Goal: Transaction & Acquisition: Purchase product/service

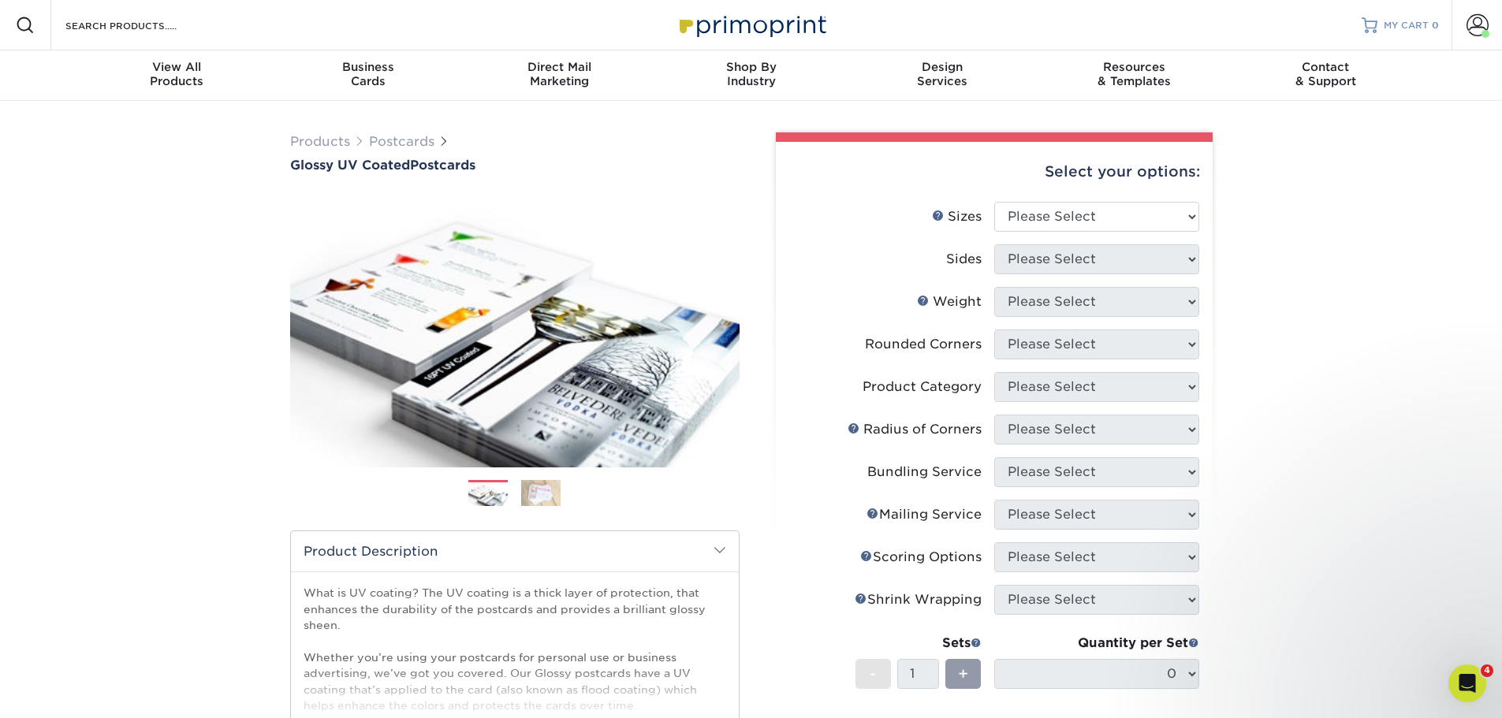
click at [1421, 20] on span "MY CART" at bounding box center [1406, 25] width 45 height 13
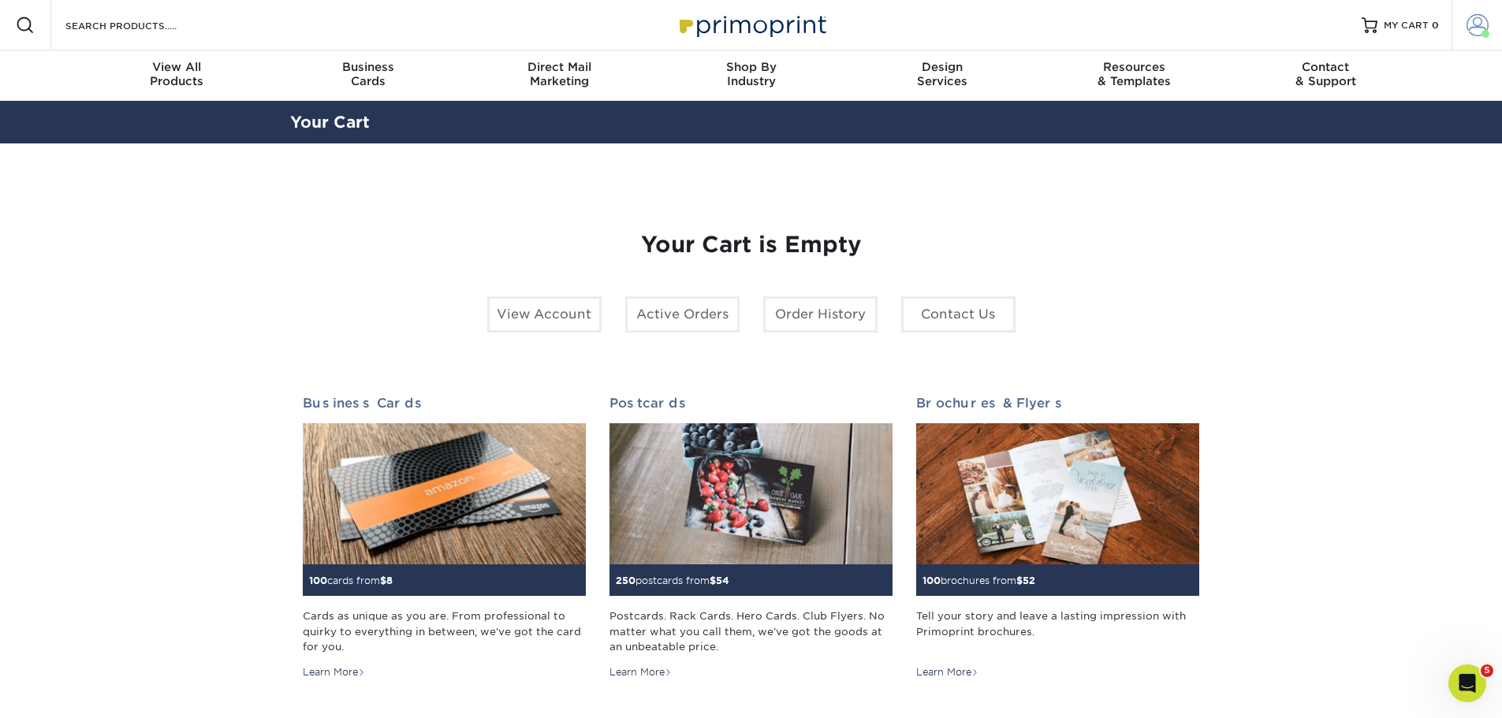
click at [1485, 25] on span at bounding box center [1477, 25] width 22 height 22
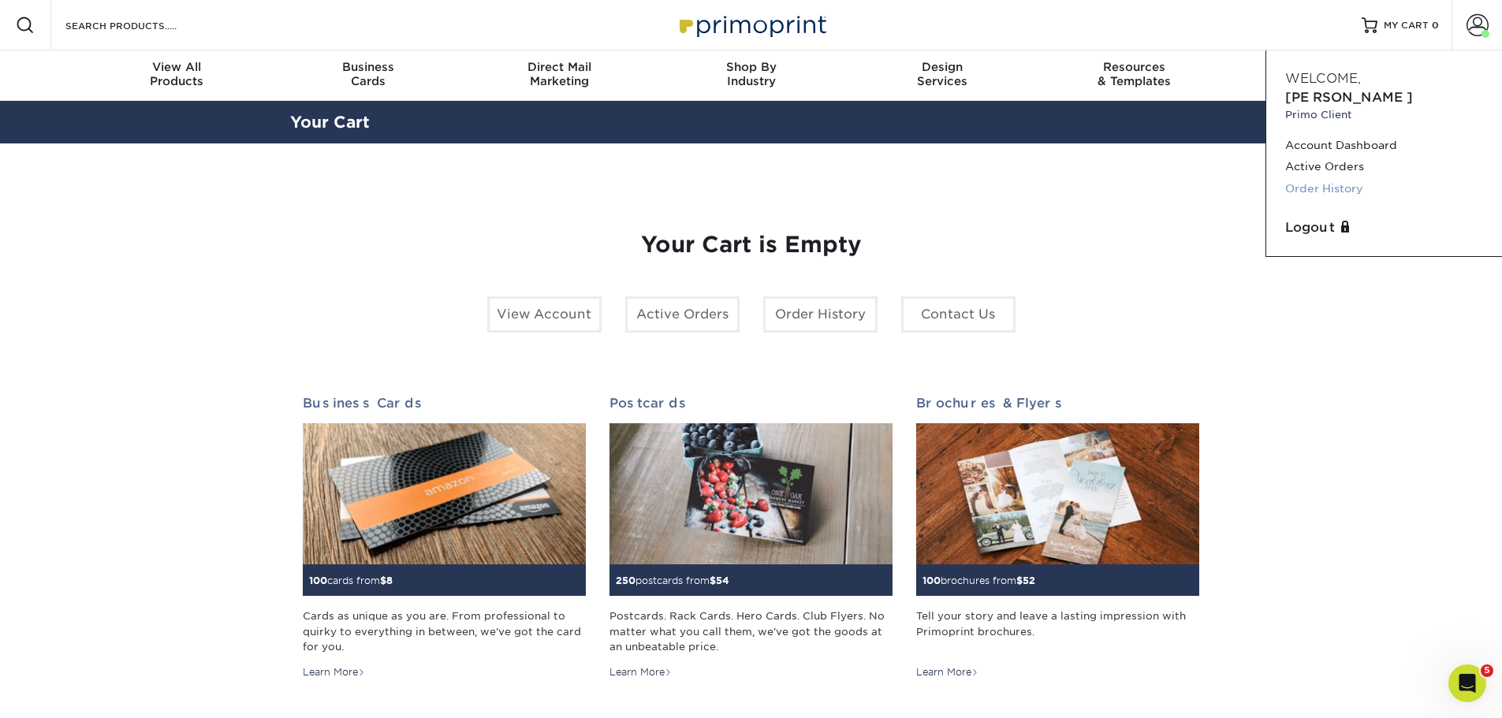
click at [1341, 178] on link "Order History" at bounding box center [1384, 188] width 198 height 21
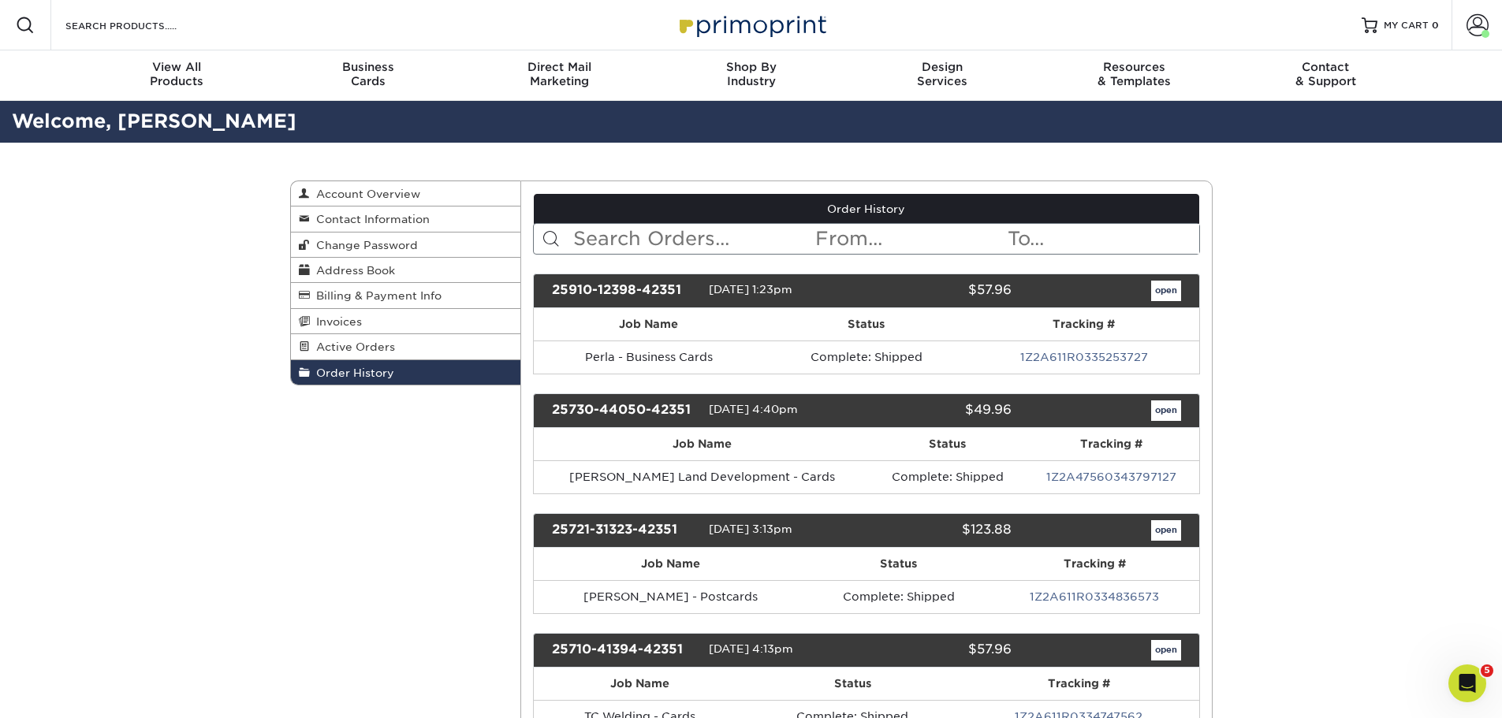
click at [718, 248] on input "text" at bounding box center [693, 239] width 242 height 30
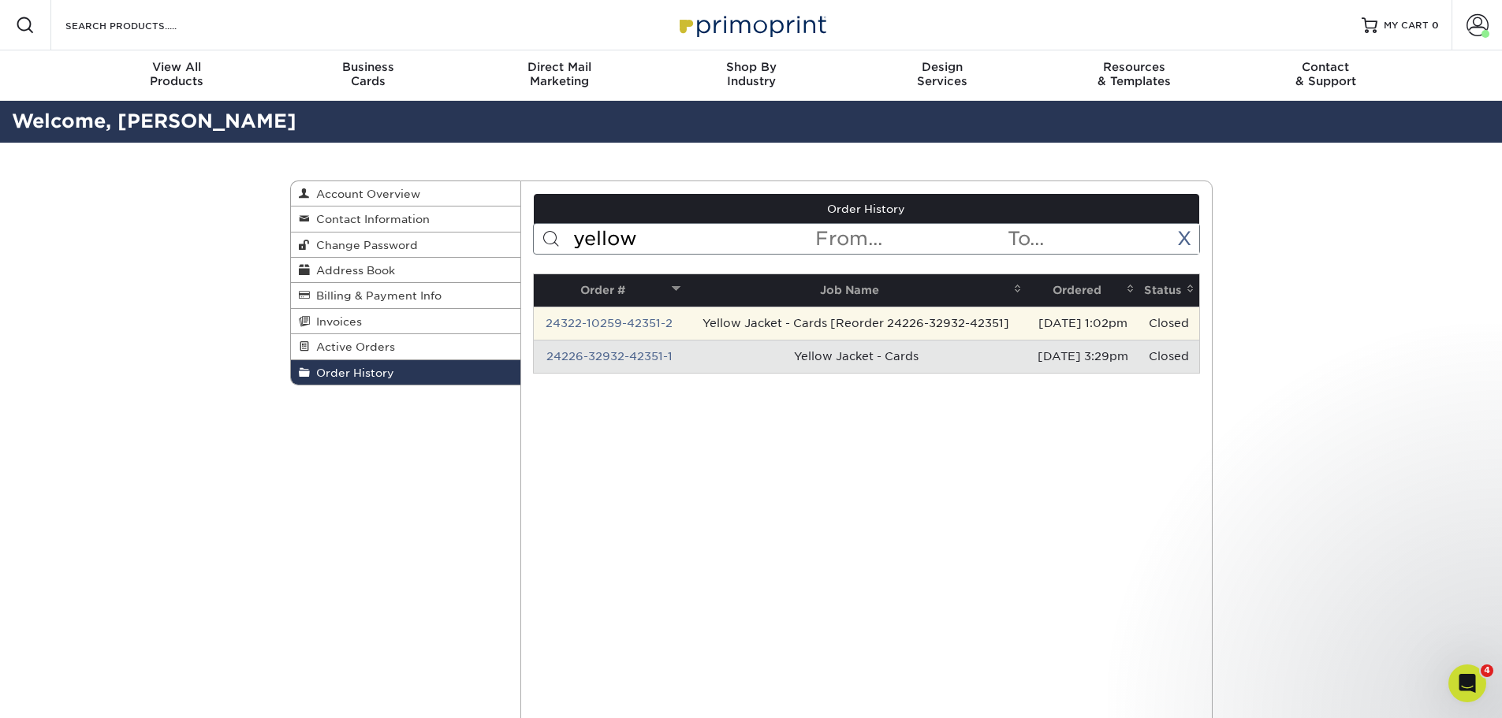
type input "yellow"
click at [862, 322] on td "Yellow Jacket - Cards [Reorder 24226-32932-42351]" at bounding box center [855, 323] width 341 height 33
click at [655, 326] on link "24322-10259-42351-2" at bounding box center [609, 323] width 127 height 13
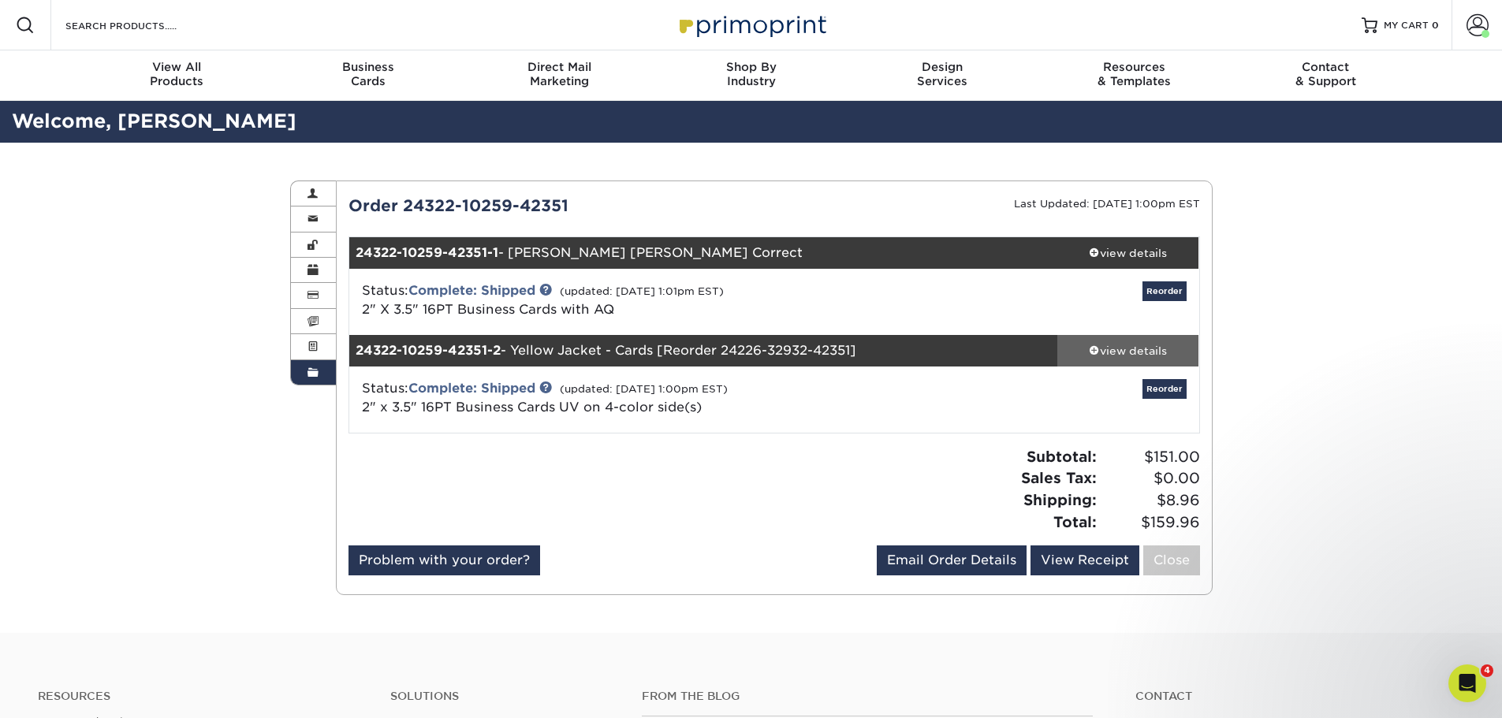
click at [1132, 348] on div "view details" at bounding box center [1128, 351] width 142 height 16
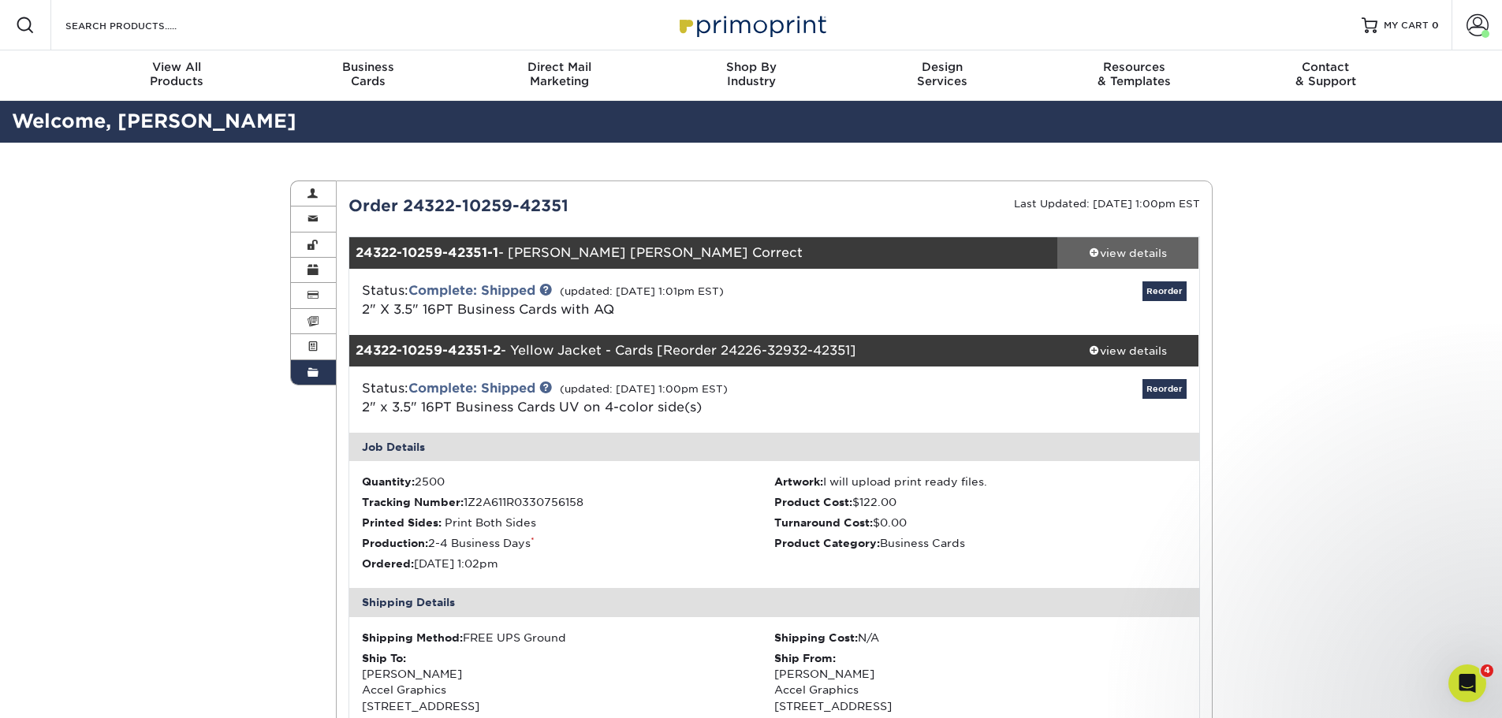
click at [1114, 252] on div "view details" at bounding box center [1128, 253] width 142 height 16
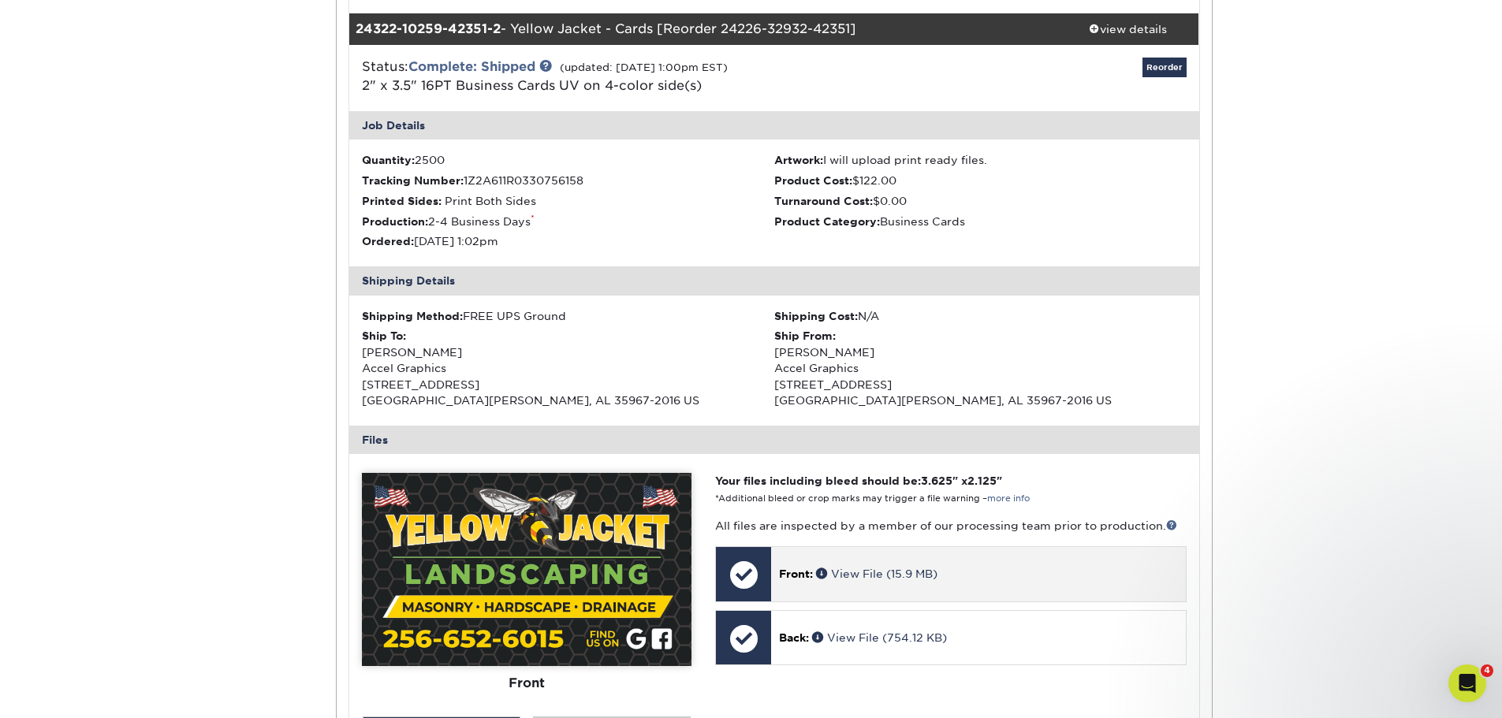
scroll to position [946, 0]
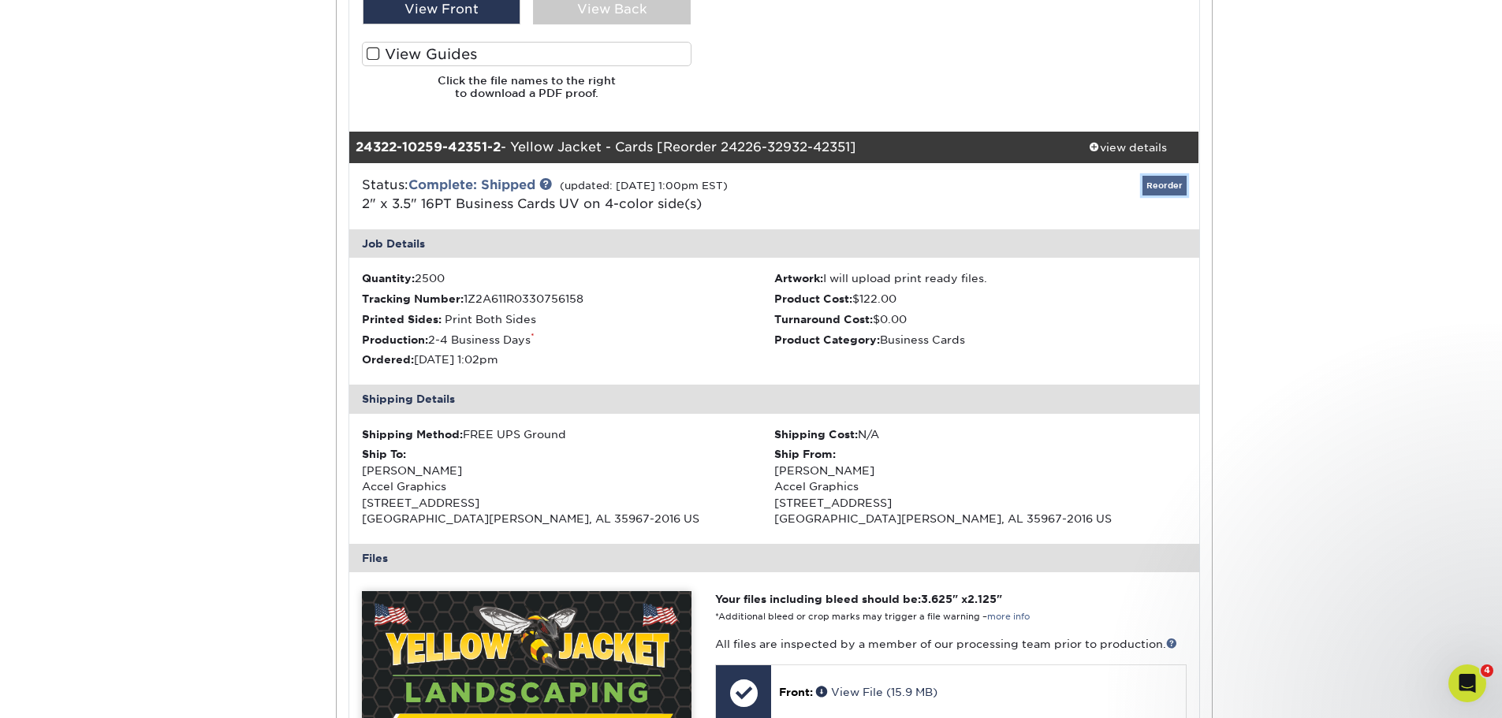
click at [1168, 184] on link "Reorder" at bounding box center [1164, 186] width 44 height 20
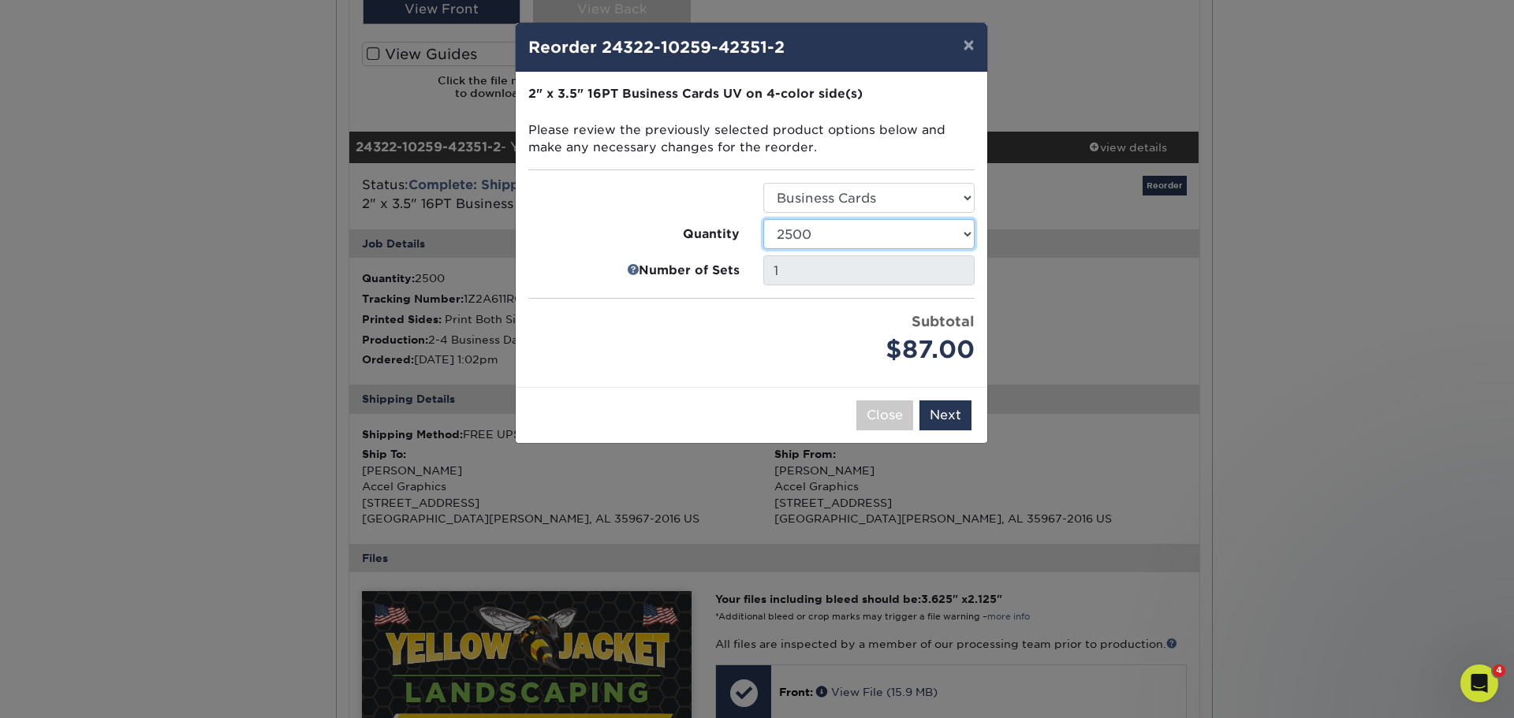
click at [959, 227] on select "25 50 100 250 500 1000 2500 5000 7500 10000 15000 20000 25000 30000 35000 40000…" at bounding box center [868, 234] width 211 height 30
select select "e824bf9f-d22d-4070-926d-42c6dd5ef515"
click at [763, 219] on select "25 50 100 250 500 1000 2500 5000 7500 10000 15000 20000 25000 30000 35000 40000…" at bounding box center [868, 234] width 211 height 30
drag, startPoint x: 930, startPoint y: 416, endPoint x: 996, endPoint y: 467, distance: 83.1
click at [931, 416] on button "Next" at bounding box center [945, 415] width 52 height 30
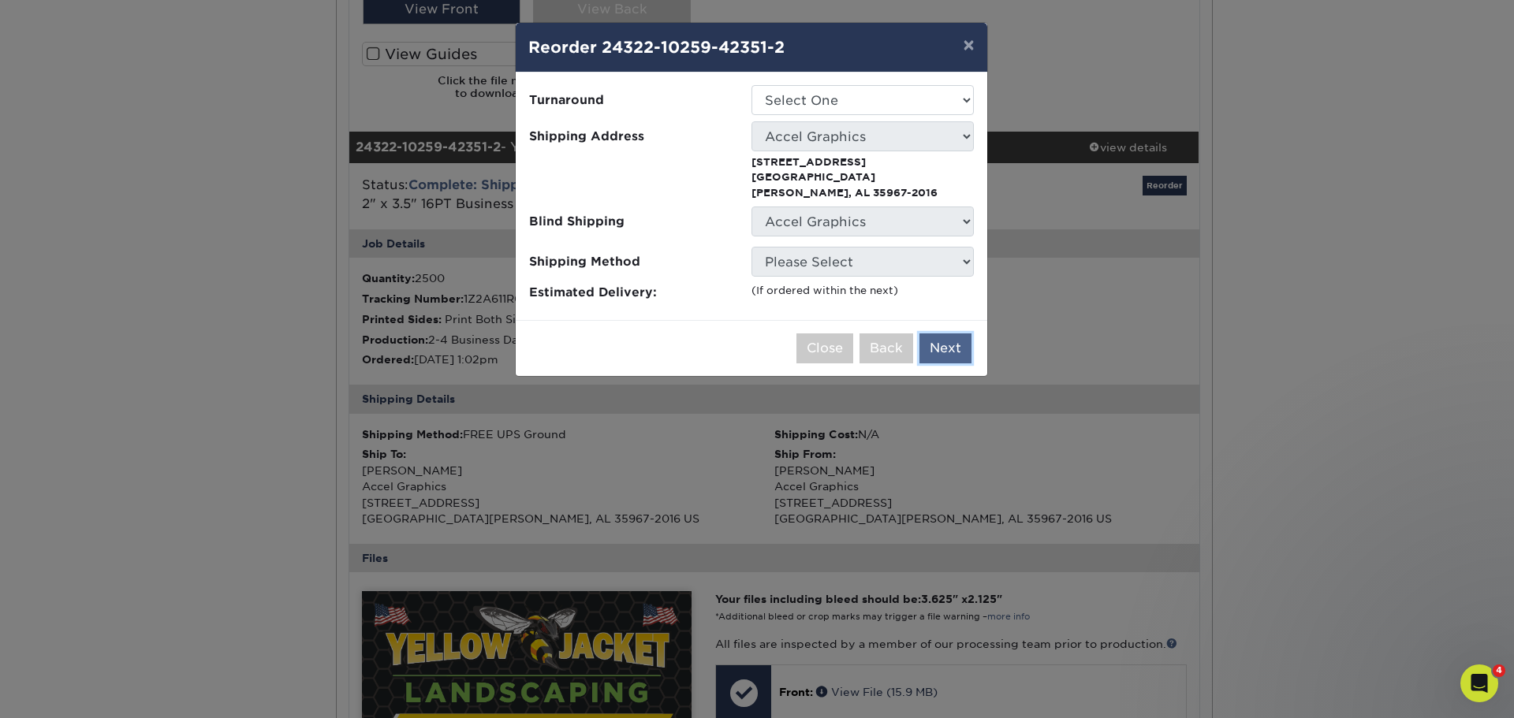
click at [937, 341] on button "Next" at bounding box center [945, 348] width 52 height 30
click at [857, 79] on div "Please select all options to continue. Only quantities that can be shipped to t…" at bounding box center [751, 197] width 471 height 248
click at [859, 86] on select "Select One 2-4 Business Days 2 Day Next Business Day" at bounding box center [862, 100] width 222 height 30
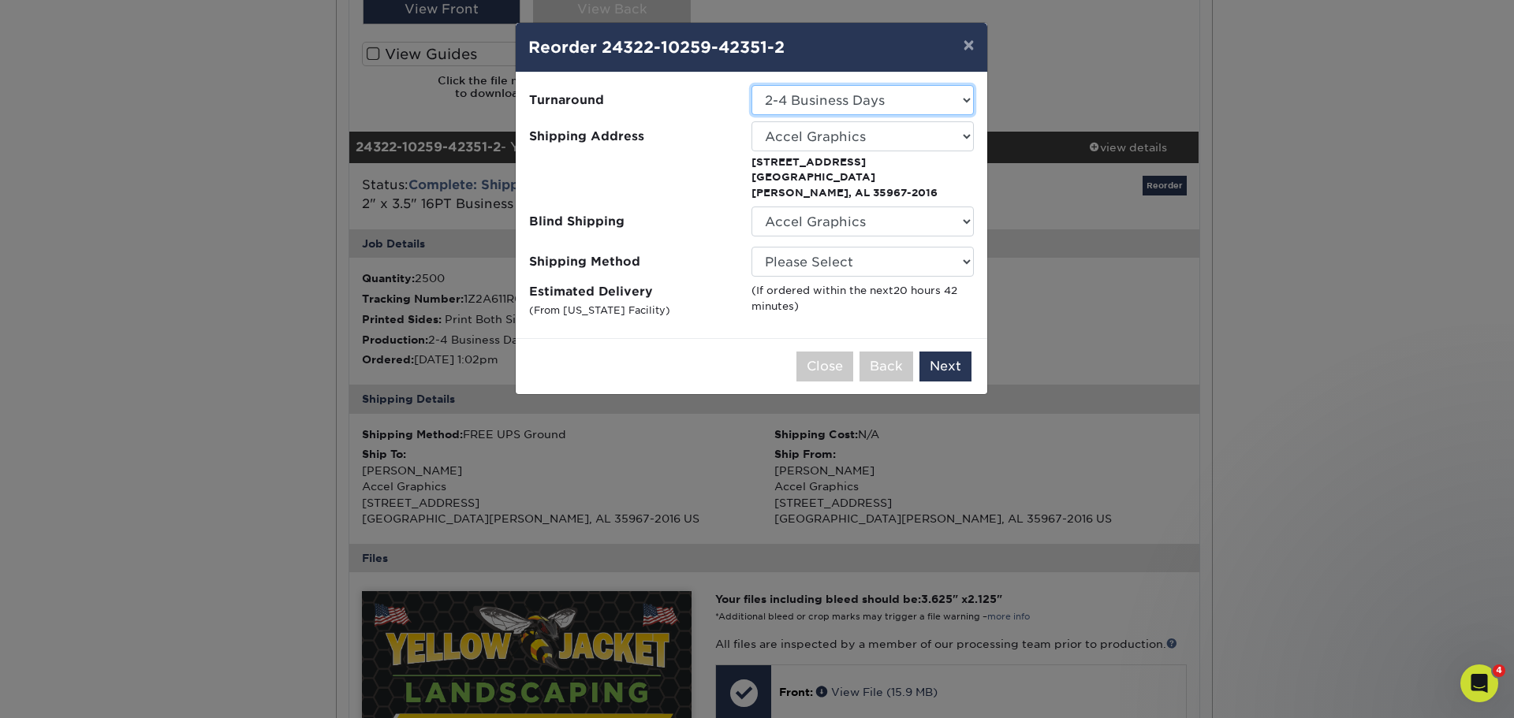
click at [953, 105] on select "Select One 2-4 Business Days 2 Day Next Business Day" at bounding box center [862, 100] width 222 height 30
select select "d330fb28-3d85-4ab1-9eaa-fe34cc43bfba"
click at [828, 256] on select "Please Select Ground Shipping (+$11.20) 3 Day Shipping Service (+$30.24) 2 Day …" at bounding box center [862, 262] width 222 height 30
select select "03"
click at [751, 247] on select "Please Select Ground Shipping (+$11.20) 3 Day Shipping Service (+$30.24) 2 Day …" at bounding box center [862, 262] width 222 height 30
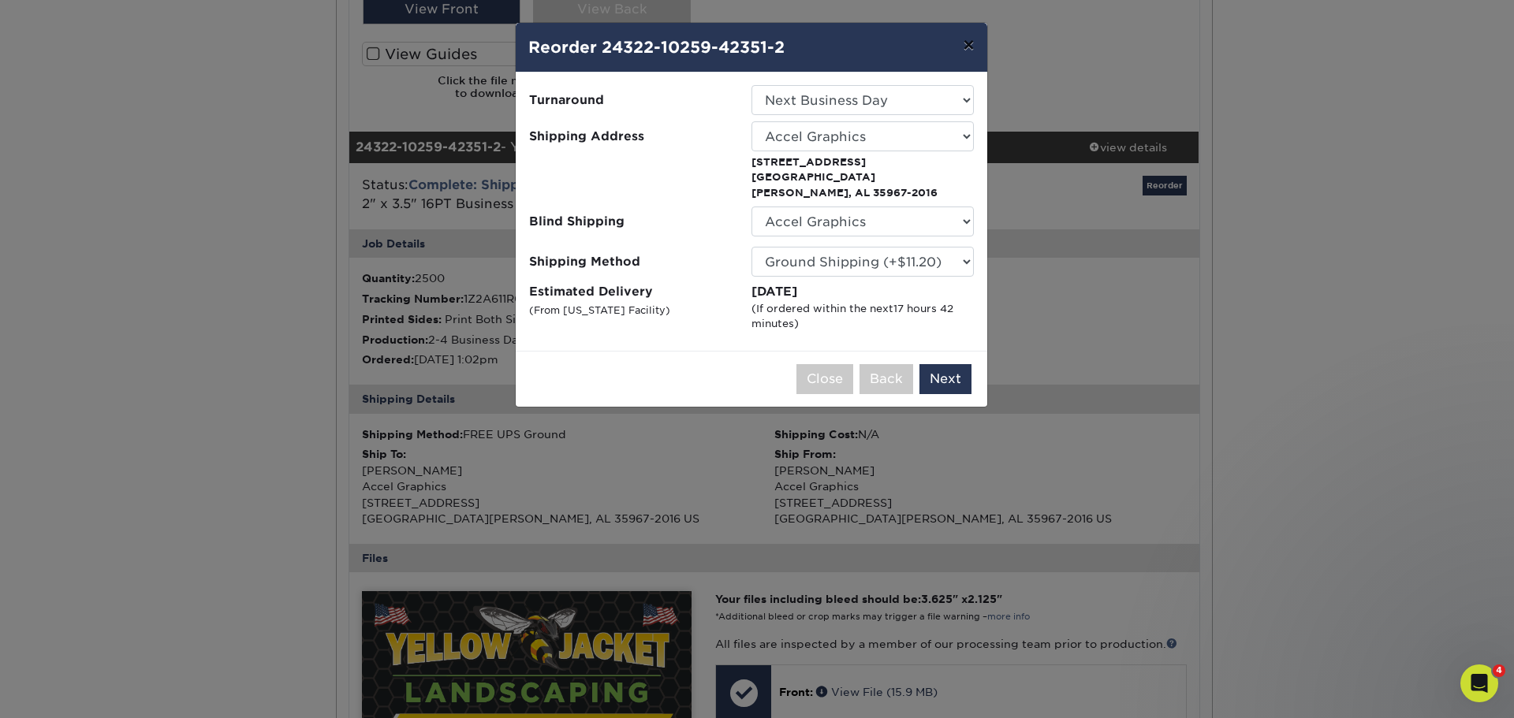
drag, startPoint x: 965, startPoint y: 44, endPoint x: 1075, endPoint y: 236, distance: 221.1
click at [965, 49] on button "×" at bounding box center [968, 45] width 36 height 44
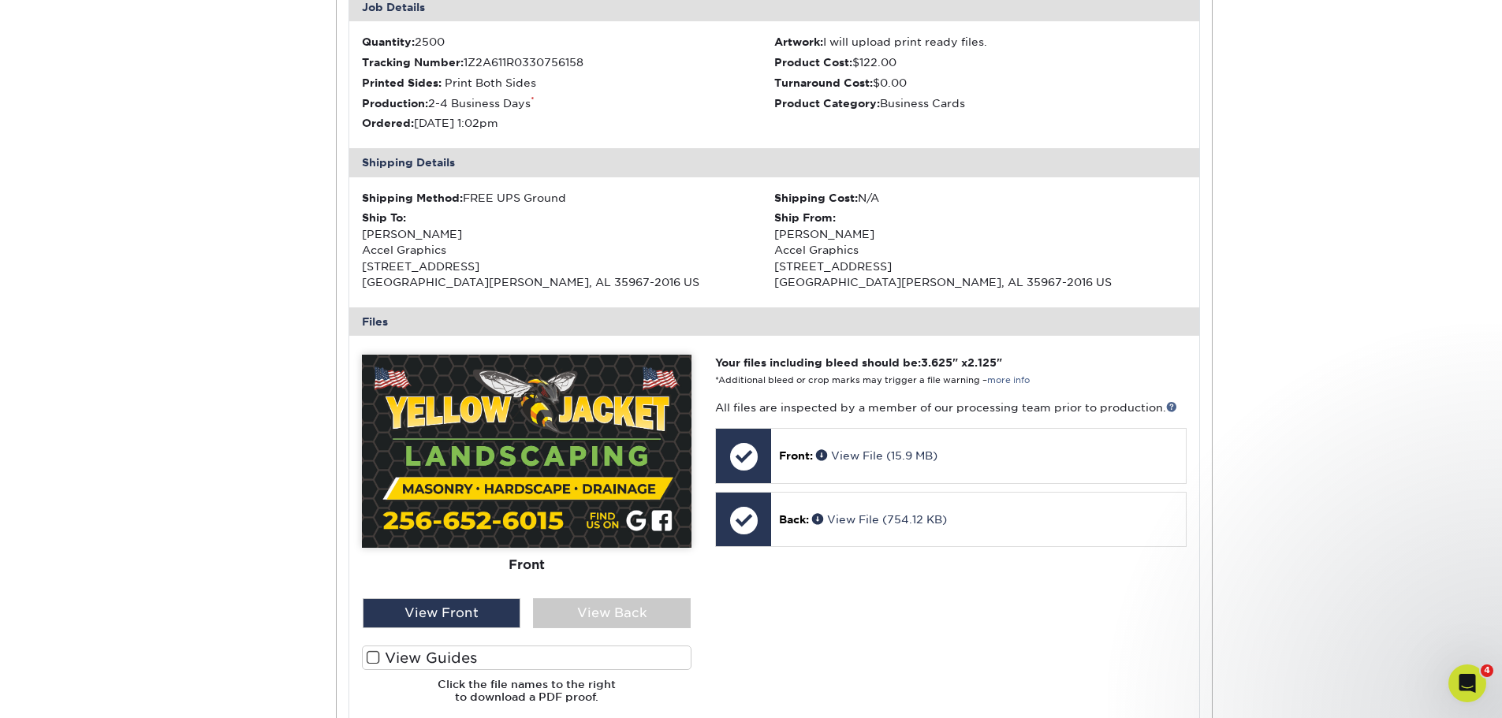
scroll to position [867, 0]
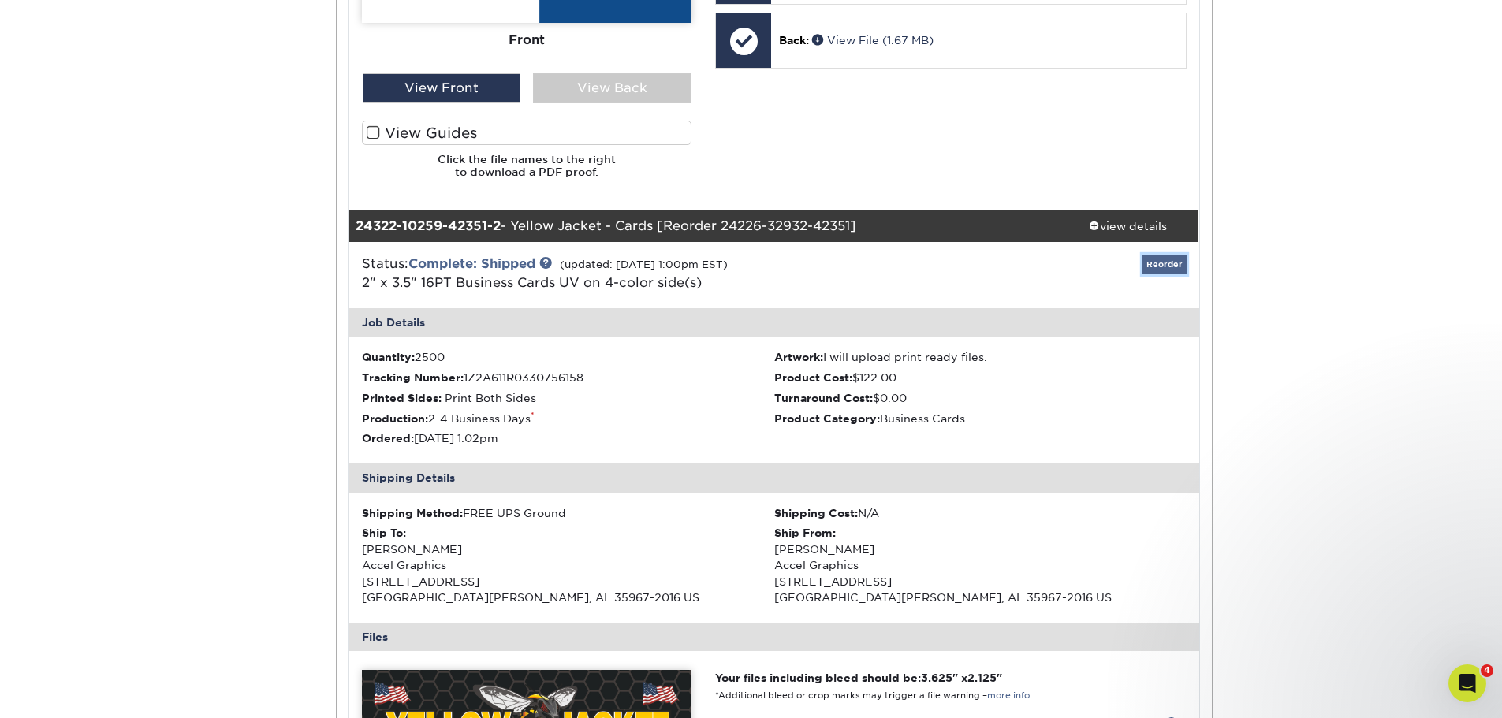
click at [1162, 258] on link "Reorder" at bounding box center [1164, 265] width 44 height 20
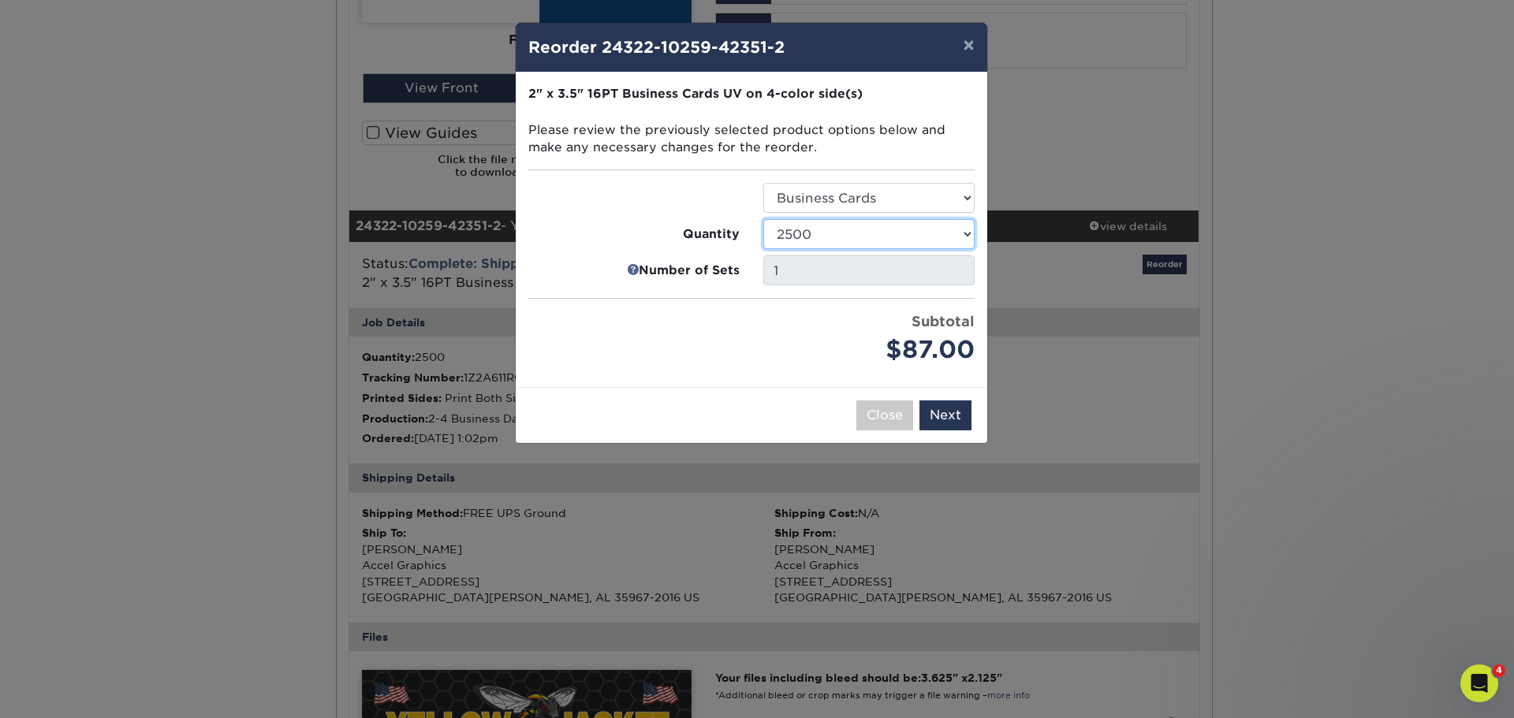
click at [903, 228] on select "25 50 100 250 500 1000 2500 5000 7500 10000 15000 20000 25000 30000 35000 40000…" at bounding box center [868, 234] width 211 height 30
select select "e824bf9f-d22d-4070-926d-42c6dd5ef515"
click at [763, 219] on select "25 50 100 250 500 1000 2500 5000 7500 10000 15000 20000 25000 30000 35000 40000…" at bounding box center [868, 234] width 211 height 30
click at [956, 417] on button "Next" at bounding box center [945, 415] width 52 height 30
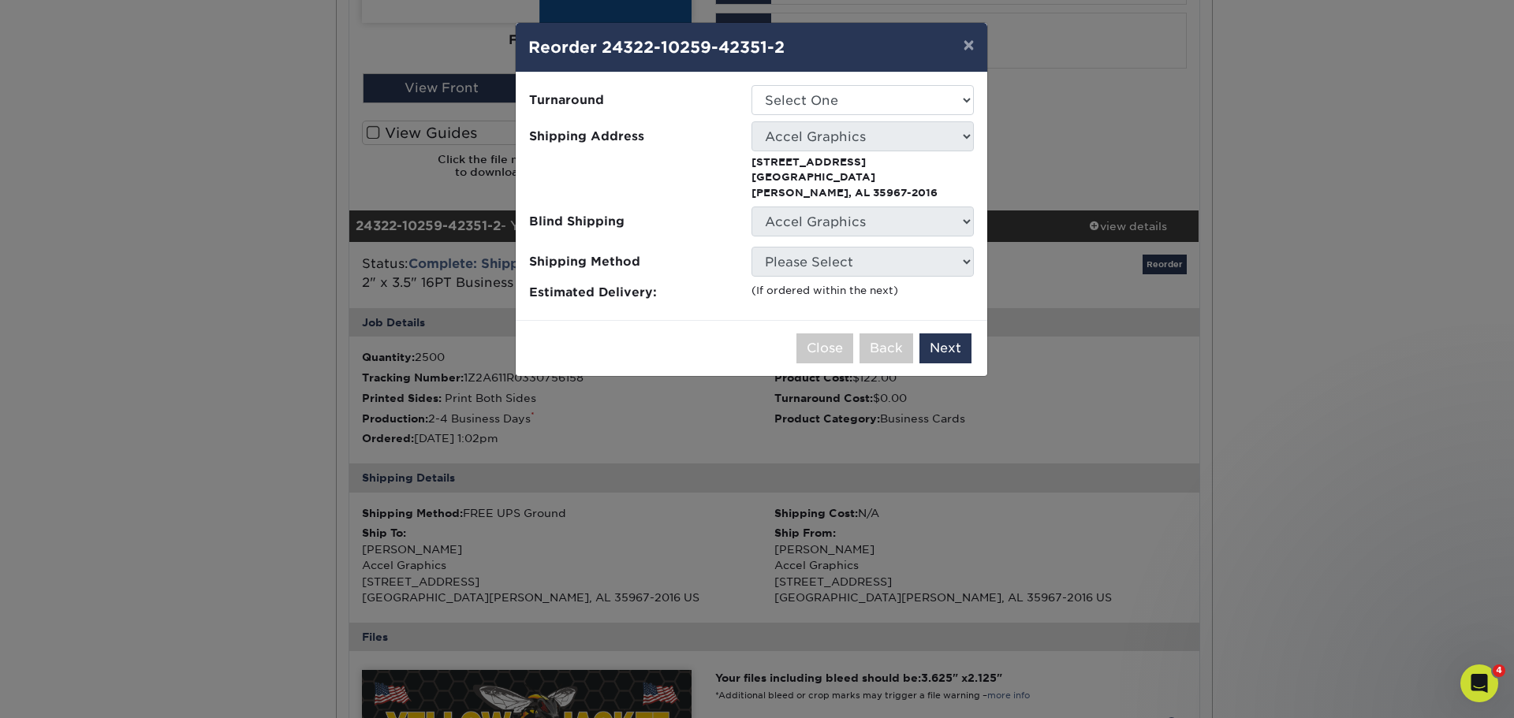
drag, startPoint x: 861, startPoint y: 117, endPoint x: 859, endPoint y: 95, distance: 22.1
click at [861, 116] on ul "Turnaround Select One 2-4 Business Days 2 Day Next Business Day Shipping Addres…" at bounding box center [751, 193] width 446 height 216
click at [858, 84] on div "Please select all options to continue. Only quantities that can be shipped to t…" at bounding box center [751, 197] width 471 height 248
click at [858, 89] on select "Select One 2-4 Business Days 2 Day Next Business Day" at bounding box center [862, 100] width 222 height 30
select select "d330fb28-3d85-4ab1-9eaa-fe34cc43bfba"
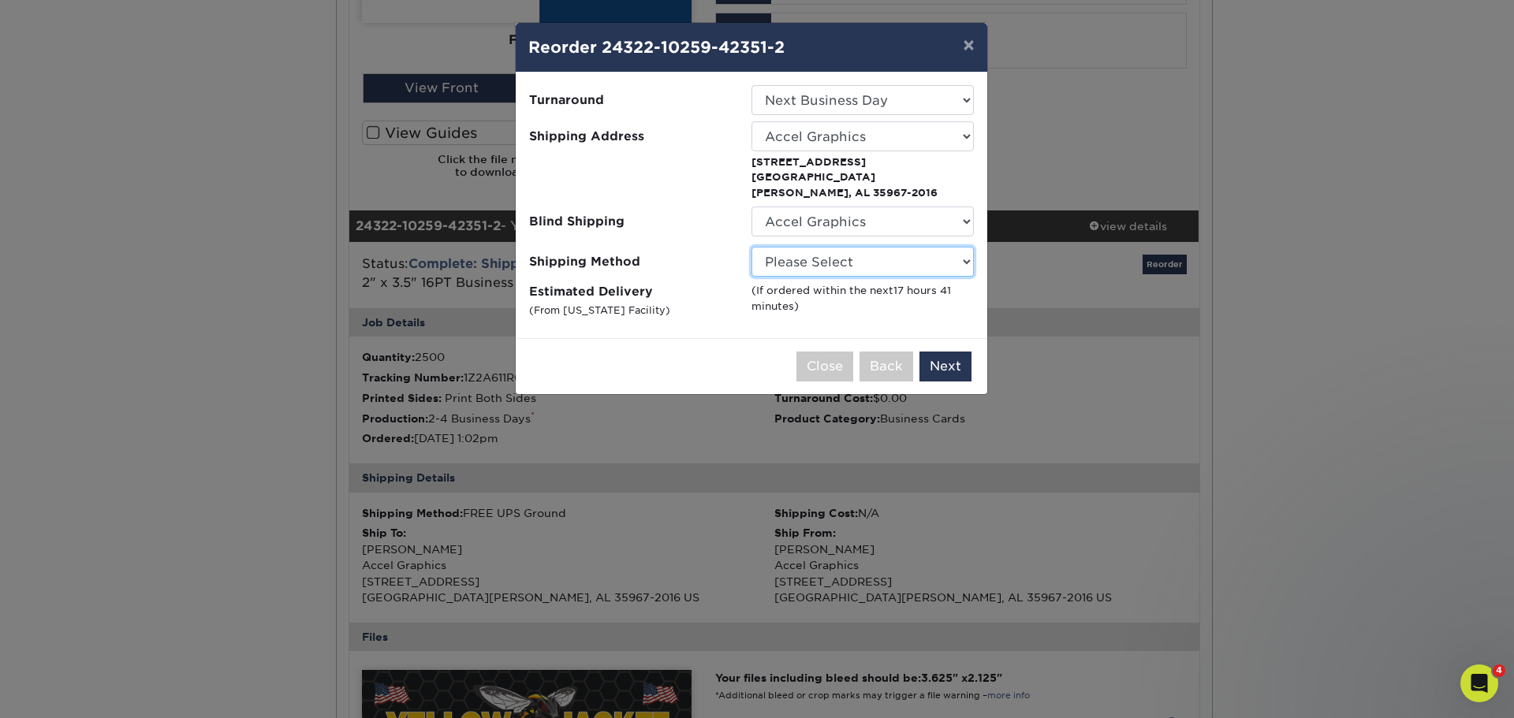
click at [849, 253] on select "Please Select Ground Shipping (+$11.20) 3 Day Shipping Service (+$30.24) 2 Day …" at bounding box center [862, 262] width 222 height 30
select select "03"
click at [751, 247] on select "Please Select Ground Shipping (+$11.20) 3 Day Shipping Service (+$30.24) 2 Day …" at bounding box center [862, 262] width 222 height 30
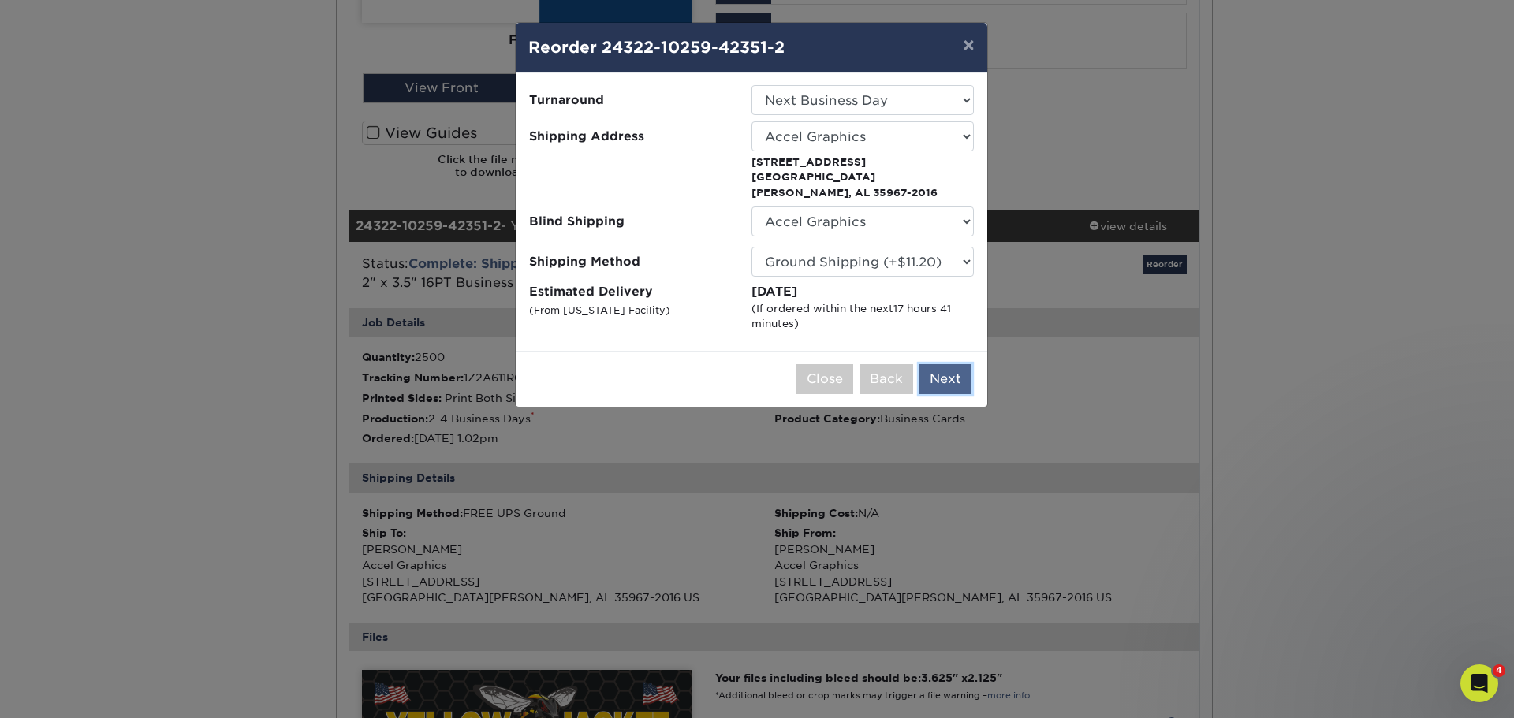
click at [954, 364] on button "Next" at bounding box center [945, 379] width 52 height 30
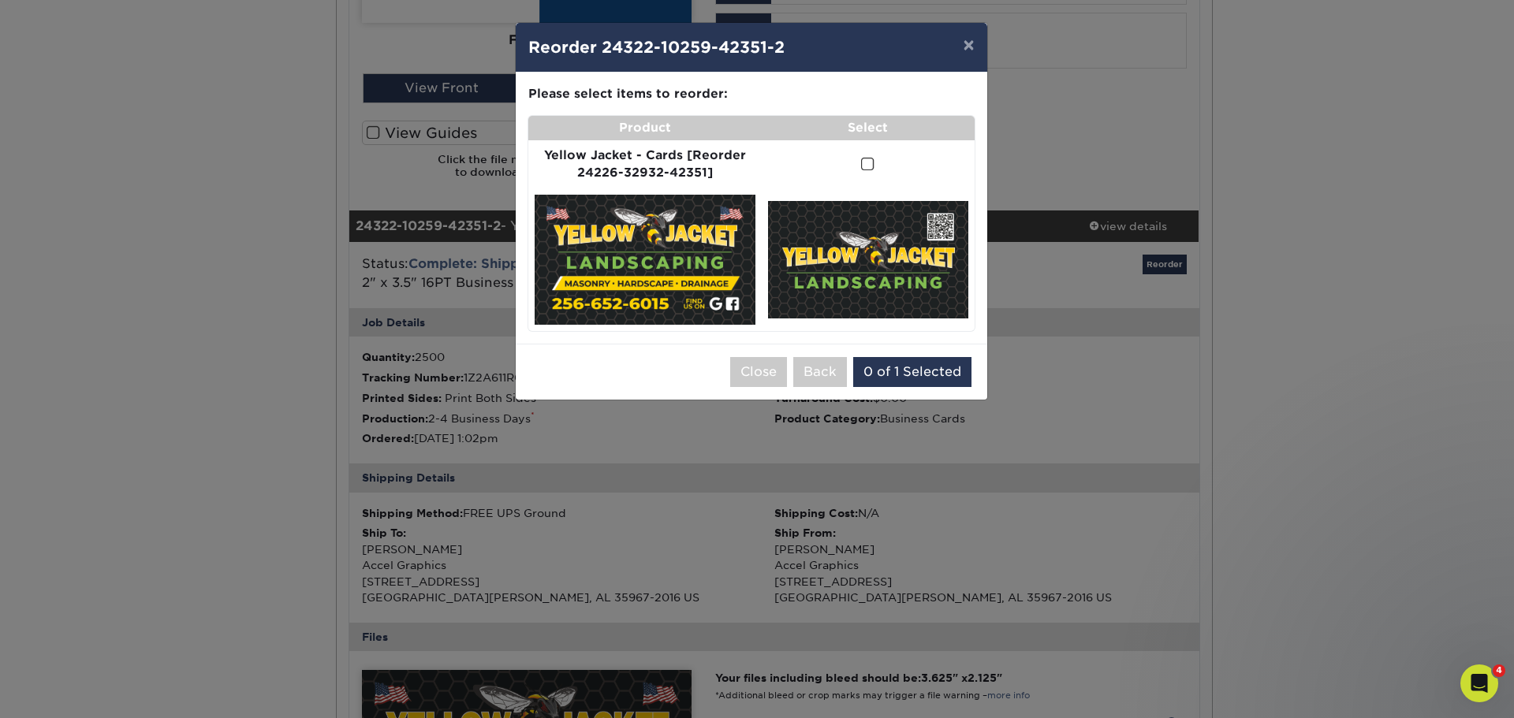
click at [866, 165] on span at bounding box center [867, 164] width 13 height 15
click at [0, 0] on input "checkbox" at bounding box center [0, 0] width 0 height 0
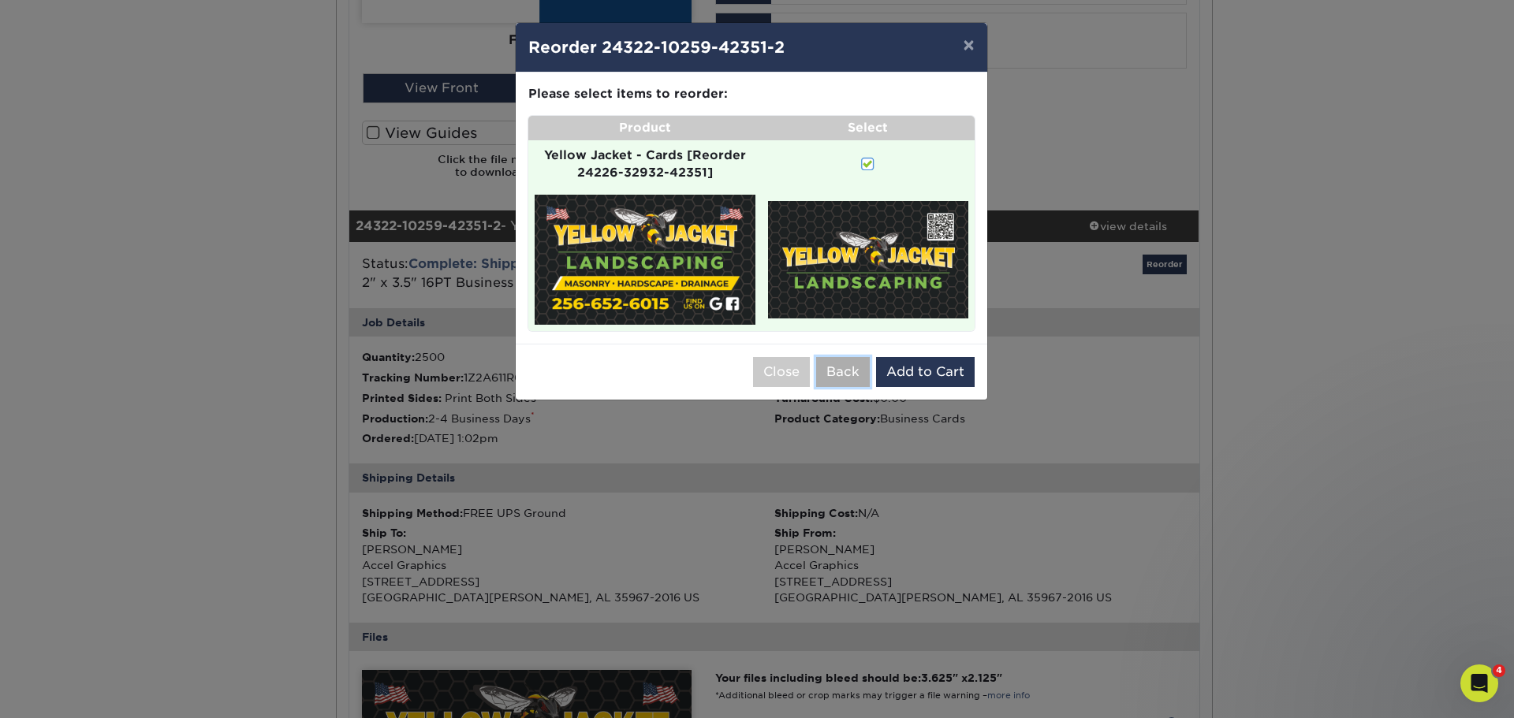
click at [833, 377] on button "Back" at bounding box center [843, 372] width 54 height 30
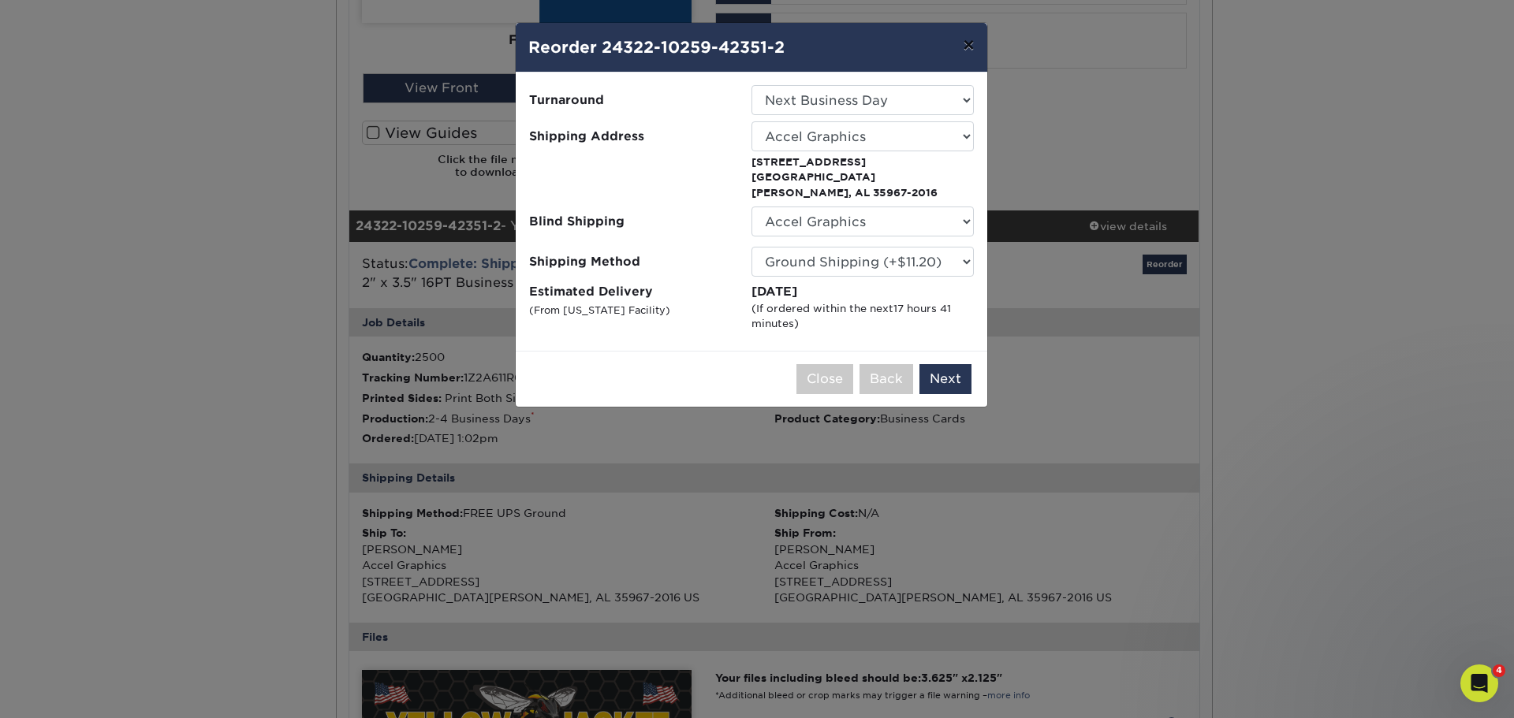
click at [967, 45] on button "×" at bounding box center [968, 45] width 36 height 44
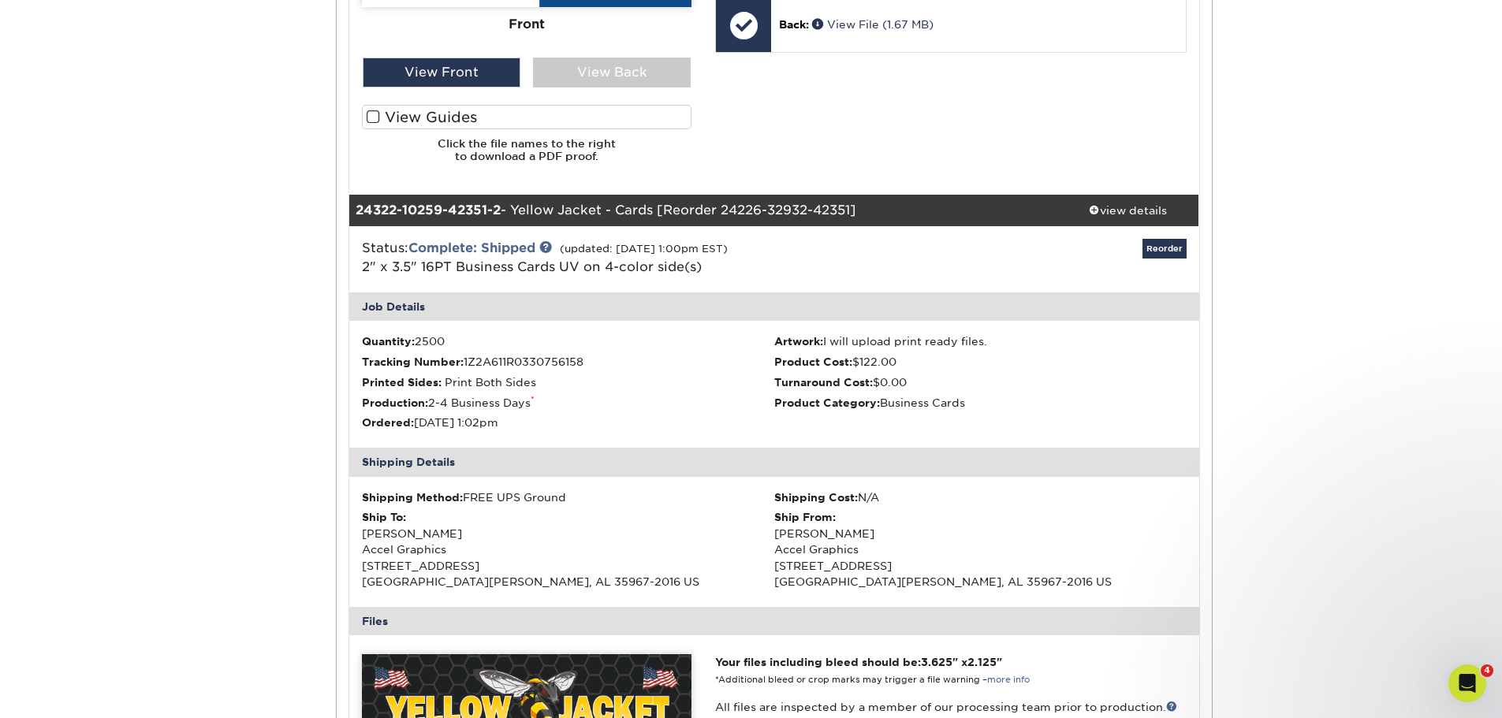
scroll to position [1734, 0]
